Goal: Task Accomplishment & Management: Manage account settings

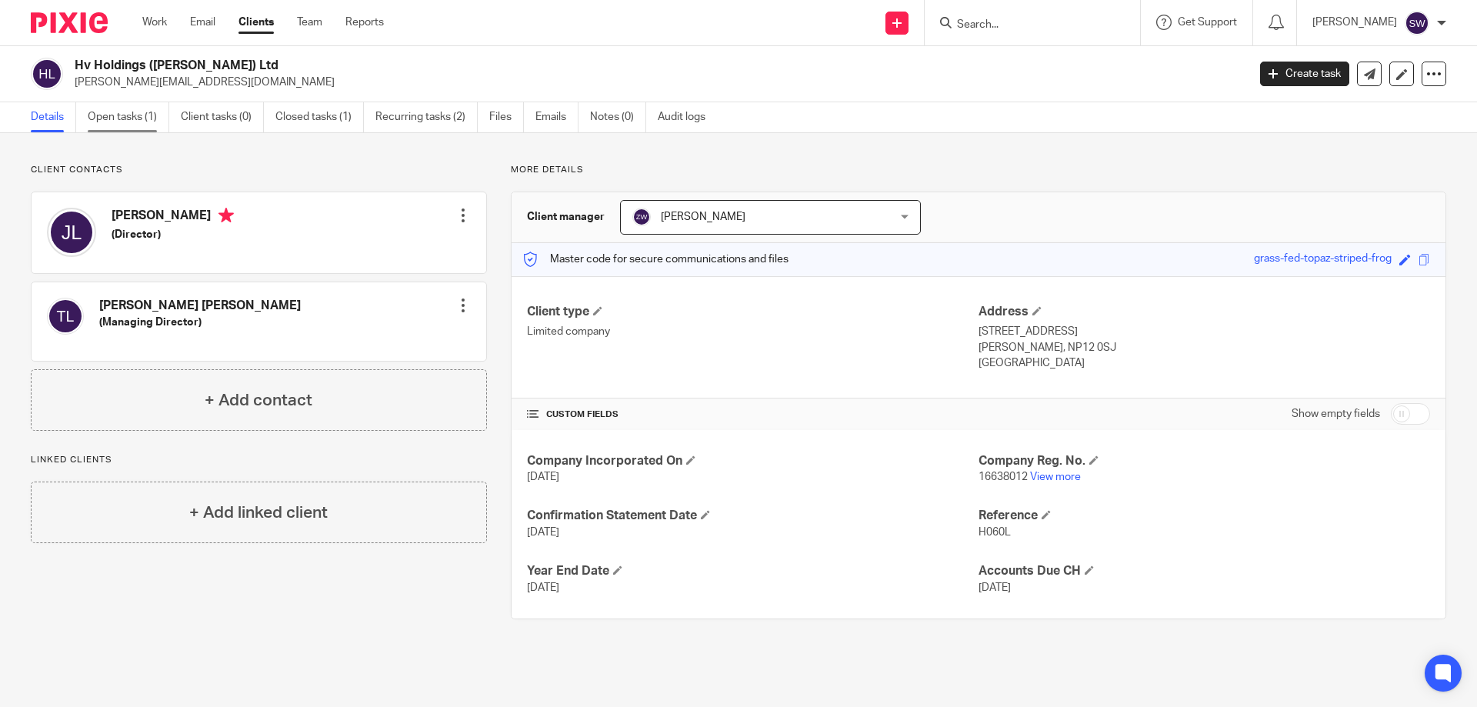
click at [135, 115] on link "Open tasks (1)" at bounding box center [129, 117] width 82 height 30
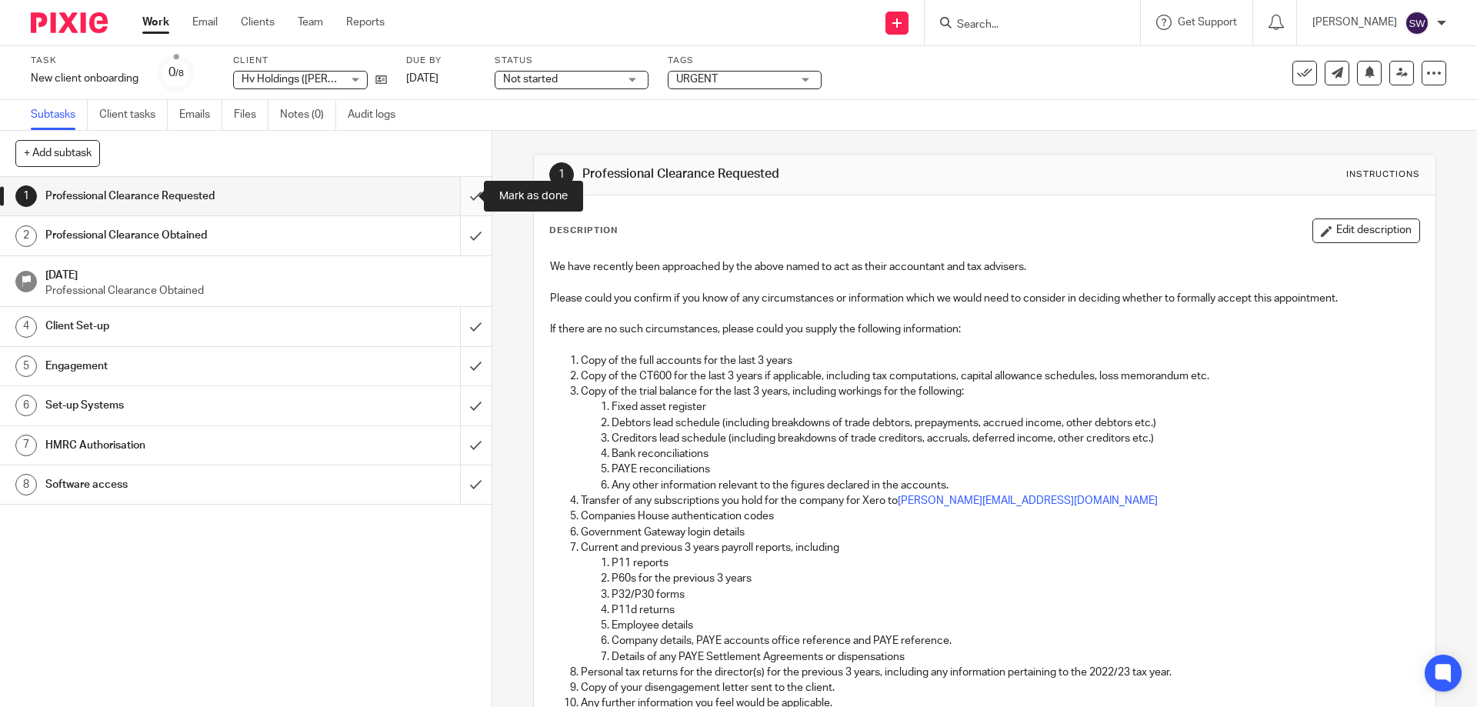
drag, startPoint x: 466, startPoint y: 197, endPoint x: 459, endPoint y: 210, distance: 14.8
click at [465, 197] on input "submit" at bounding box center [246, 196] width 492 height 38
click at [458, 229] on input "submit" at bounding box center [246, 235] width 492 height 38
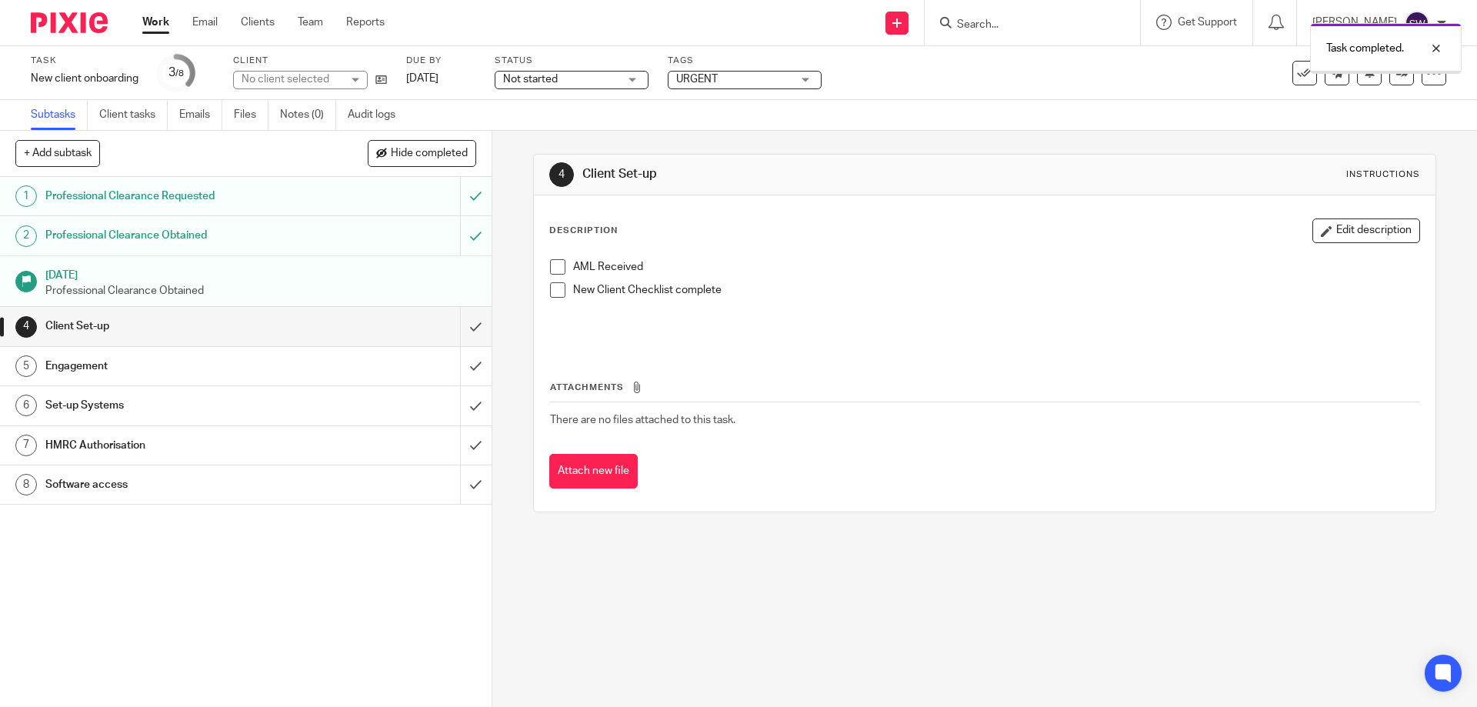
click at [289, 325] on h1 "Client Set-up" at bounding box center [178, 326] width 266 height 23
click at [283, 366] on h1 "Engagement" at bounding box center [178, 366] width 266 height 23
